Goal: Information Seeking & Learning: Learn about a topic

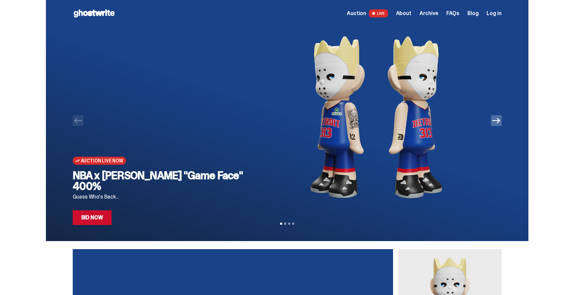
click at [311, 94] on img at bounding box center [376, 117] width 229 height 181
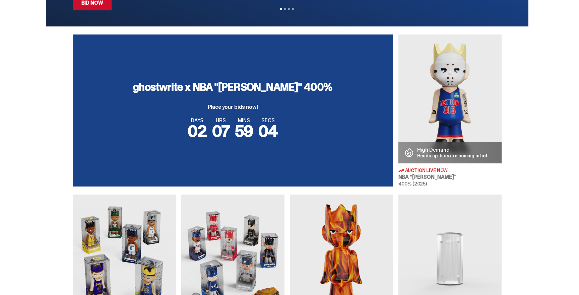
scroll to position [219, 0]
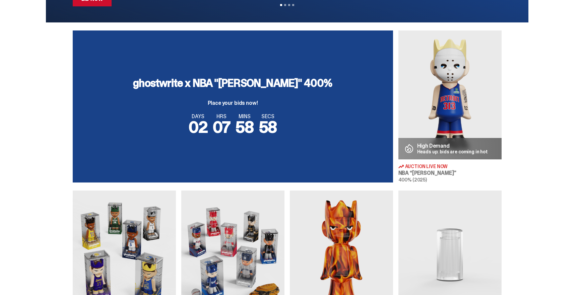
click at [461, 104] on img at bounding box center [449, 94] width 103 height 129
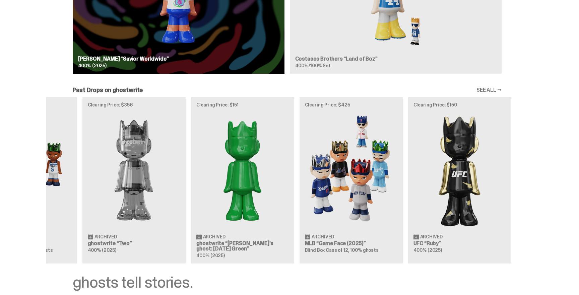
scroll to position [0, 209]
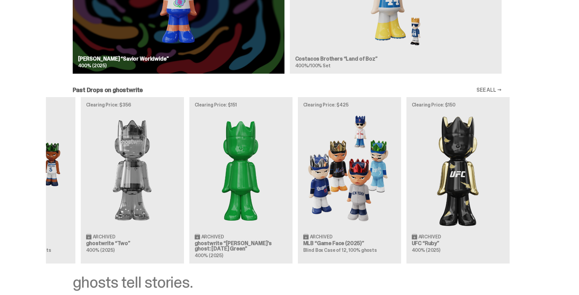
click at [451, 184] on div "Clearing Price: $441 Archived WWE [PERSON_NAME] “You Can't See Me” 400% (2025) …" at bounding box center [287, 180] width 482 height 166
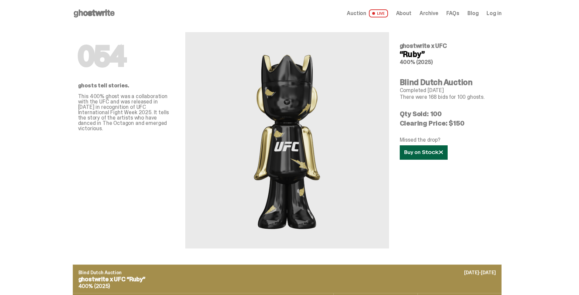
click at [434, 156] on link at bounding box center [423, 152] width 48 height 14
click at [376, 15] on span at bounding box center [373, 13] width 5 height 5
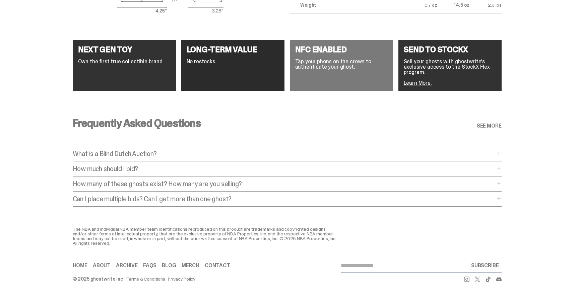
scroll to position [974, 0]
click at [480, 165] on p "How much should I bid?" at bounding box center [284, 168] width 422 height 7
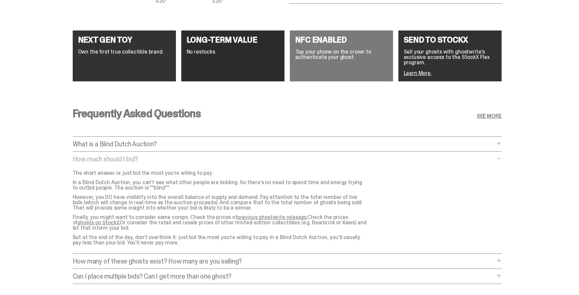
click at [495, 259] on p "How many of these ghosts exist? How many are you selling?" at bounding box center [284, 261] width 422 height 7
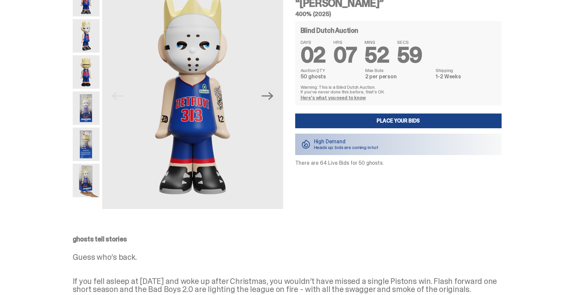
scroll to position [0, 0]
